Goal: Transaction & Acquisition: Purchase product/service

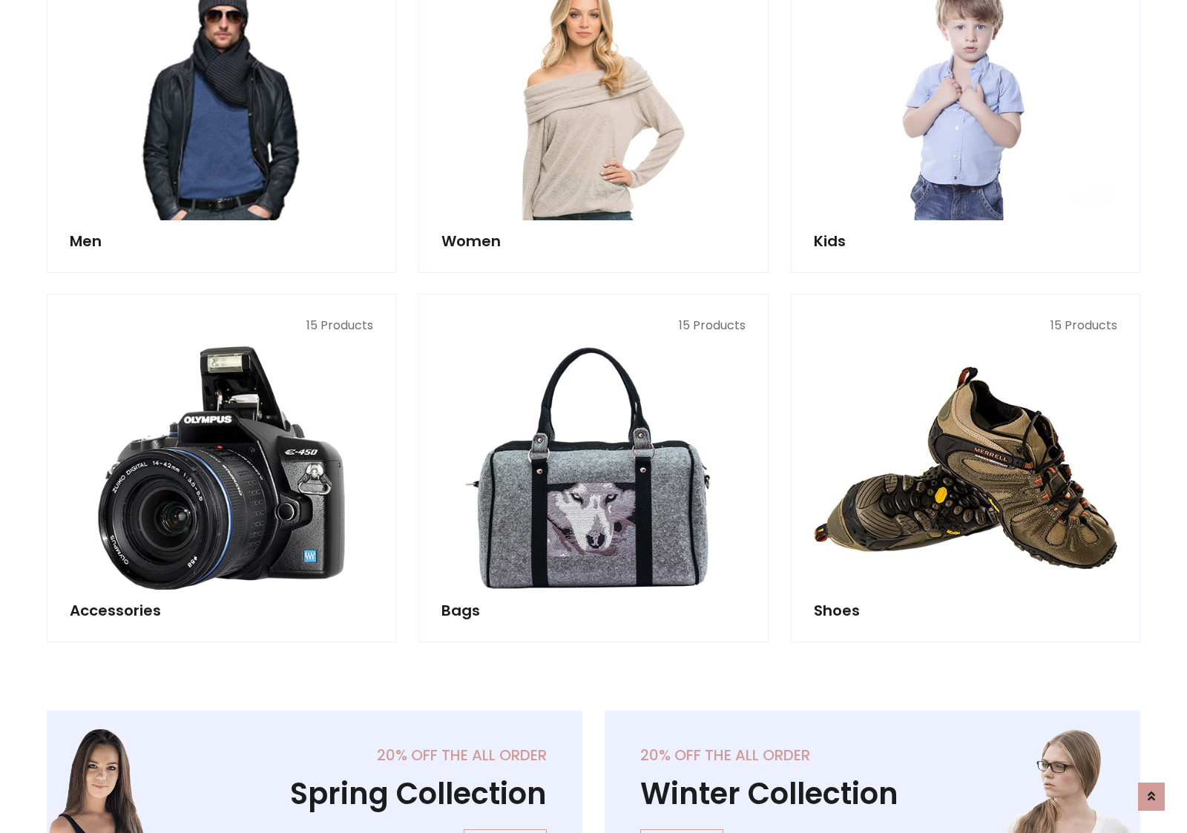
scroll to position [496, 0]
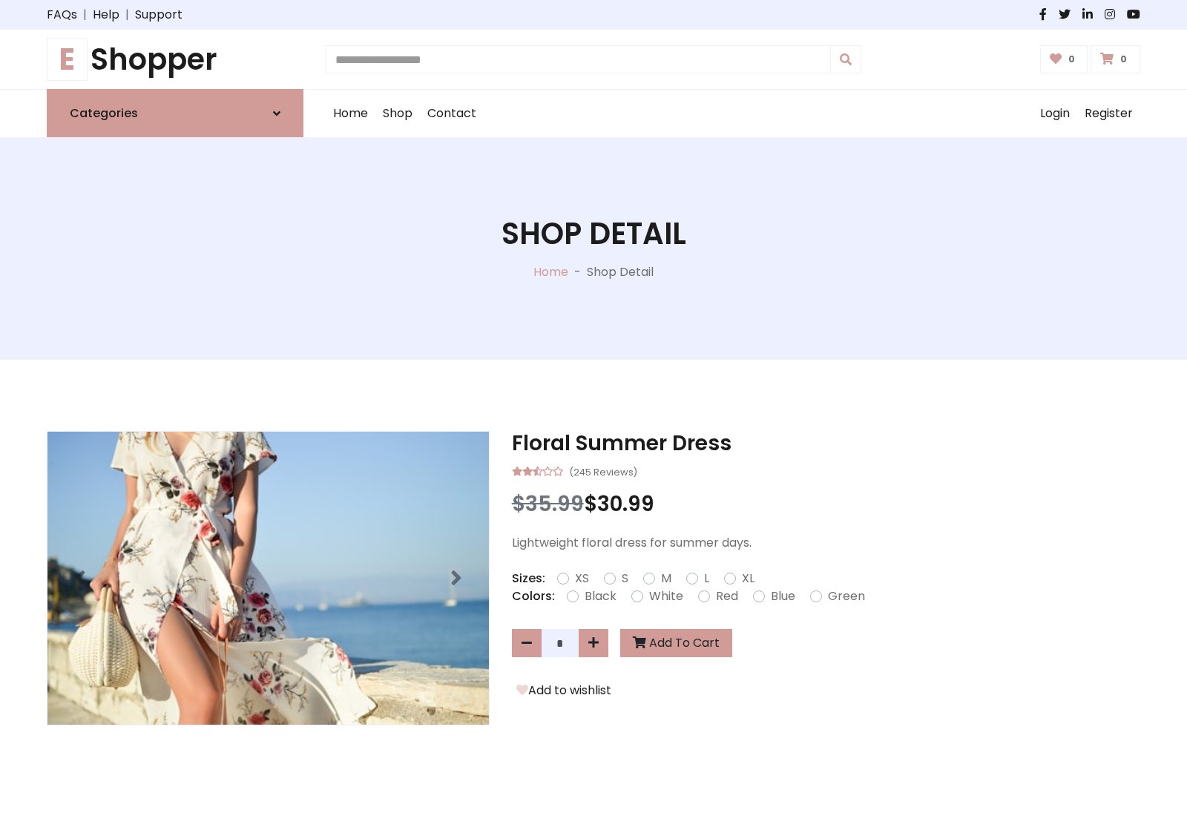
click at [175, 59] on h1 "E Shopper" at bounding box center [175, 60] width 257 height 36
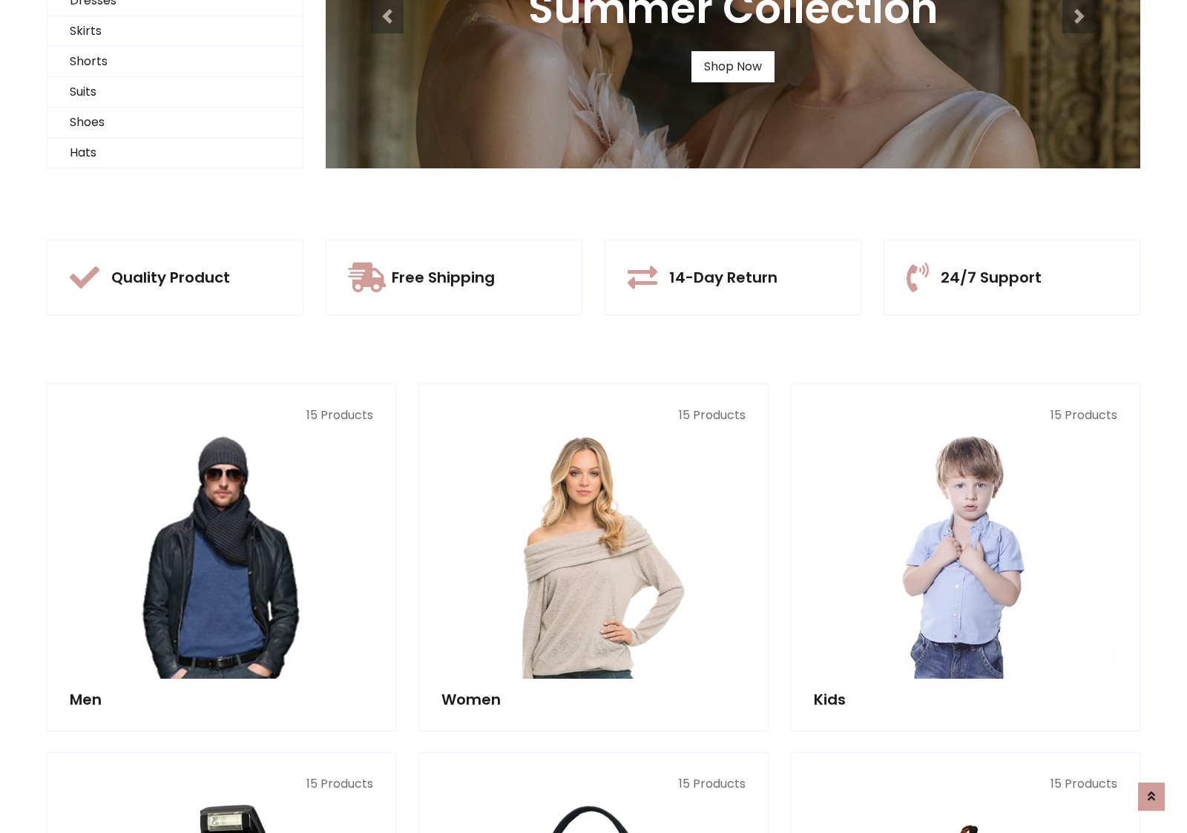
scroll to position [143, 0]
